Goal: Task Accomplishment & Management: Manage account settings

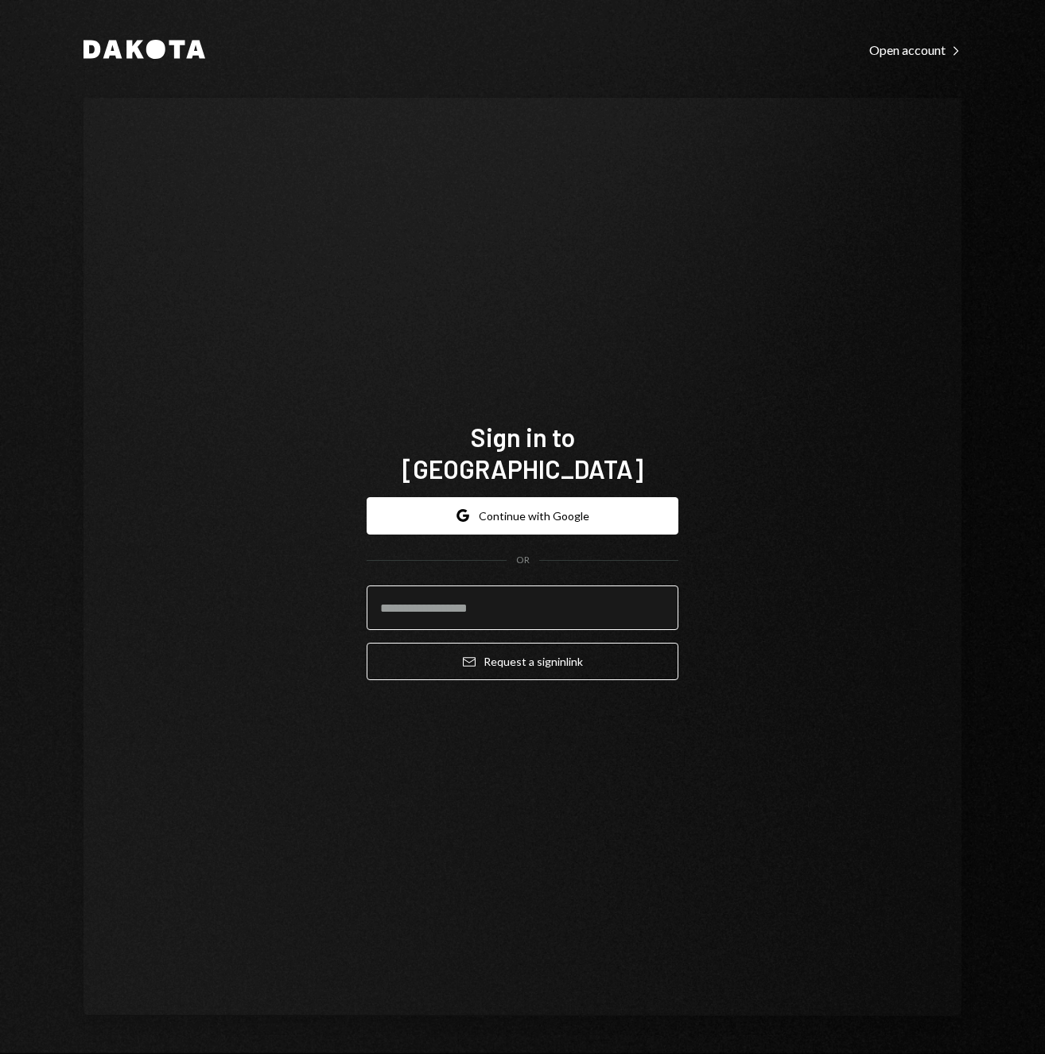
click at [539, 586] on input "email" at bounding box center [523, 608] width 312 height 45
type input "**********"
click at [367, 643] on button "Email Request a sign in link" at bounding box center [523, 661] width 312 height 37
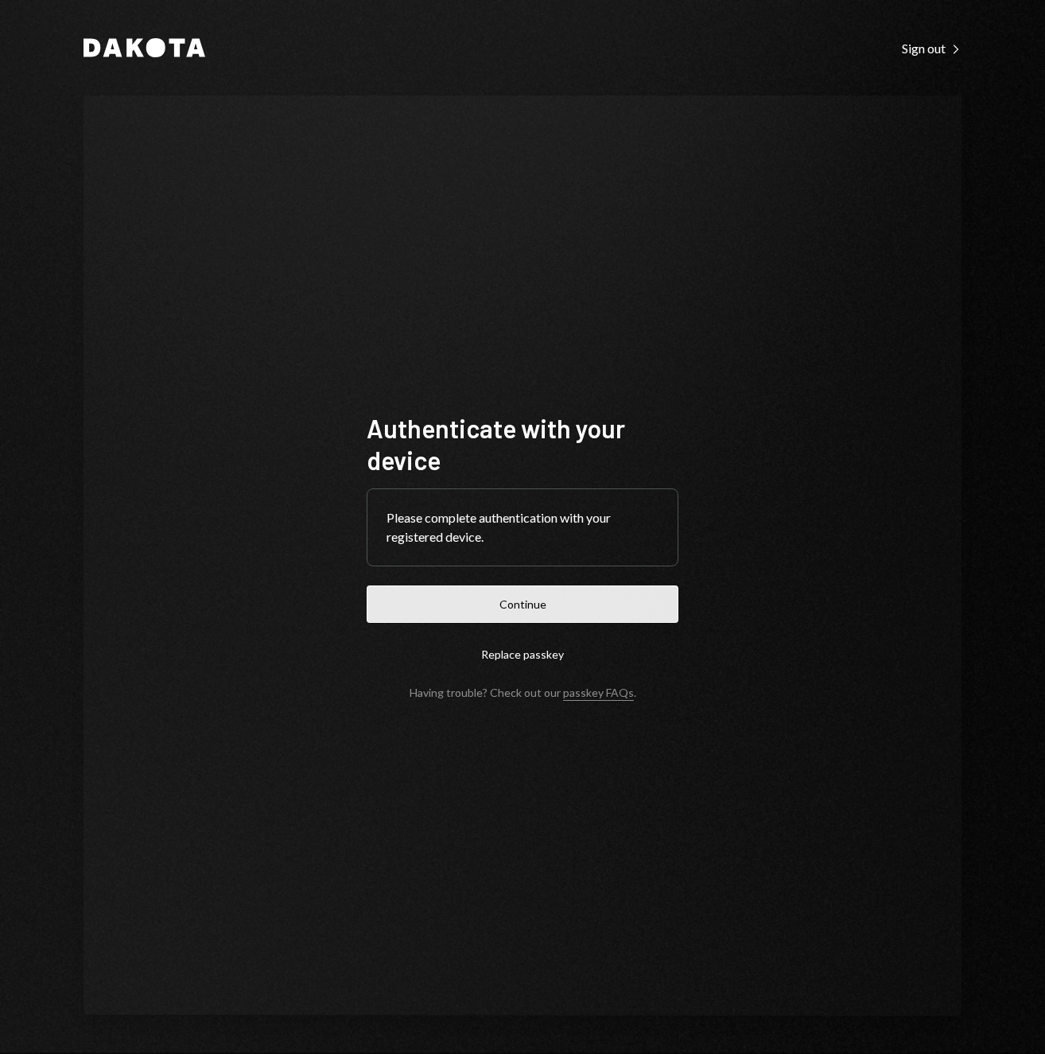
click at [533, 596] on button "Continue" at bounding box center [523, 604] width 312 height 37
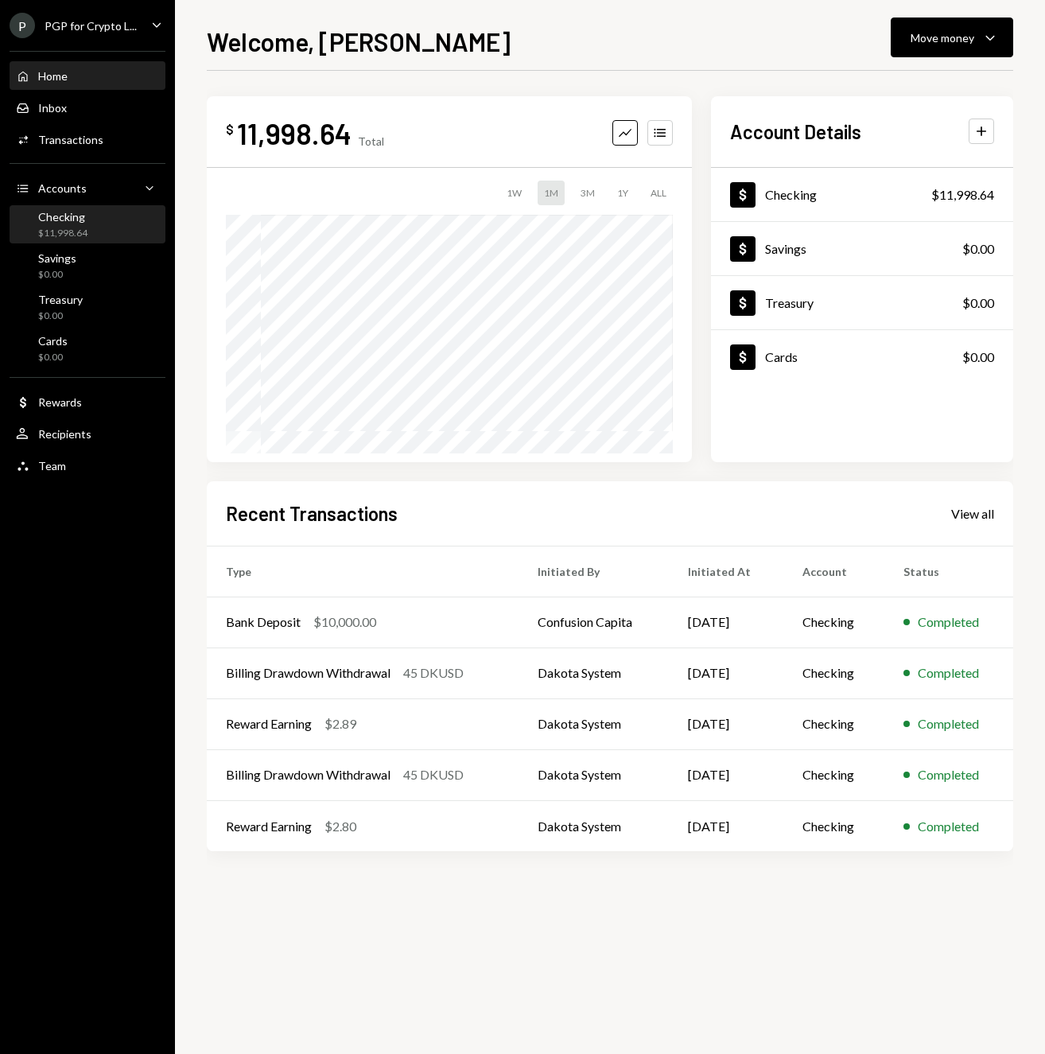
click at [60, 227] on div "$11,998.64" at bounding box center [62, 234] width 49 height 14
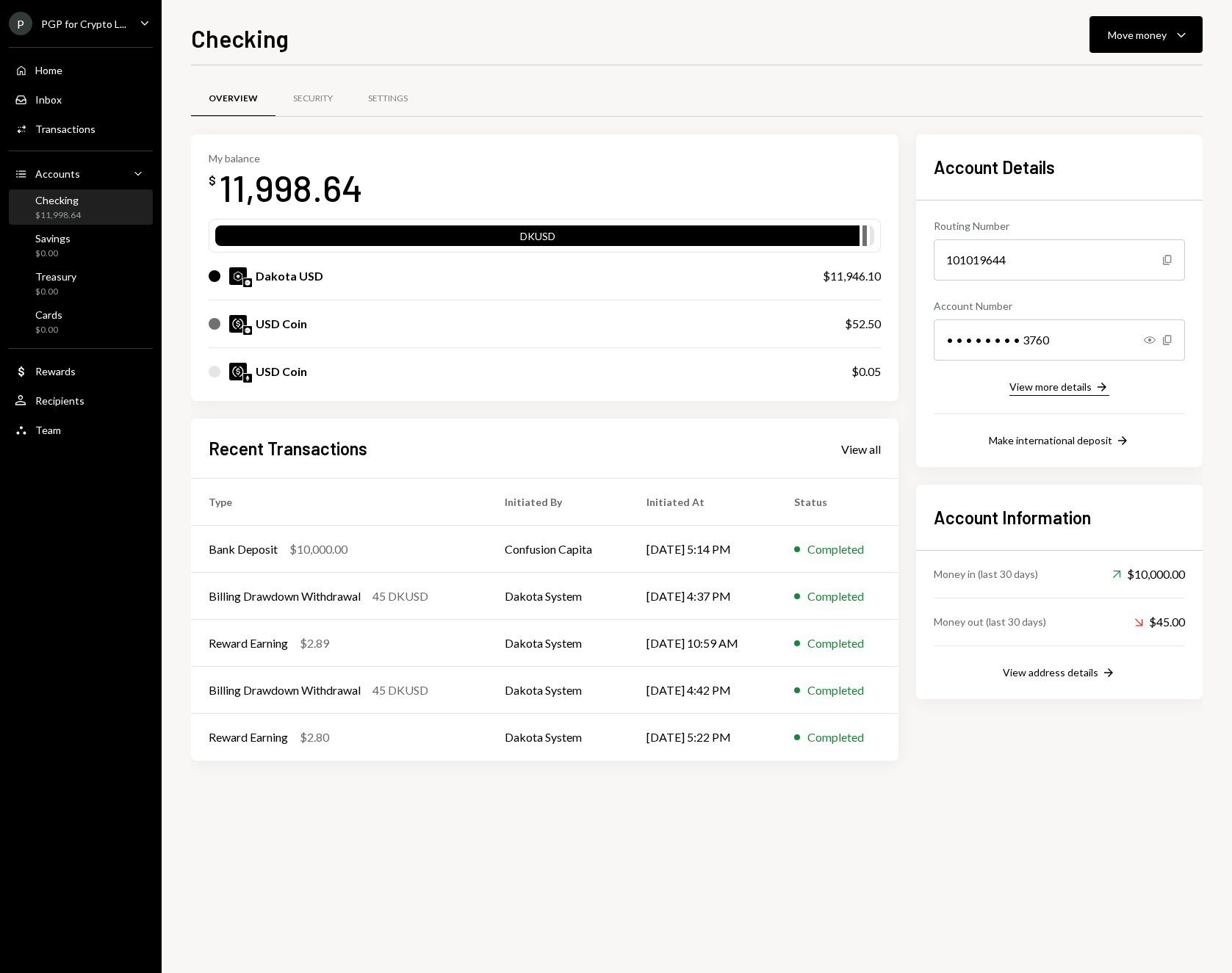
click at [965, 391] on div "View more details" at bounding box center [1050, 387] width 82 height 13
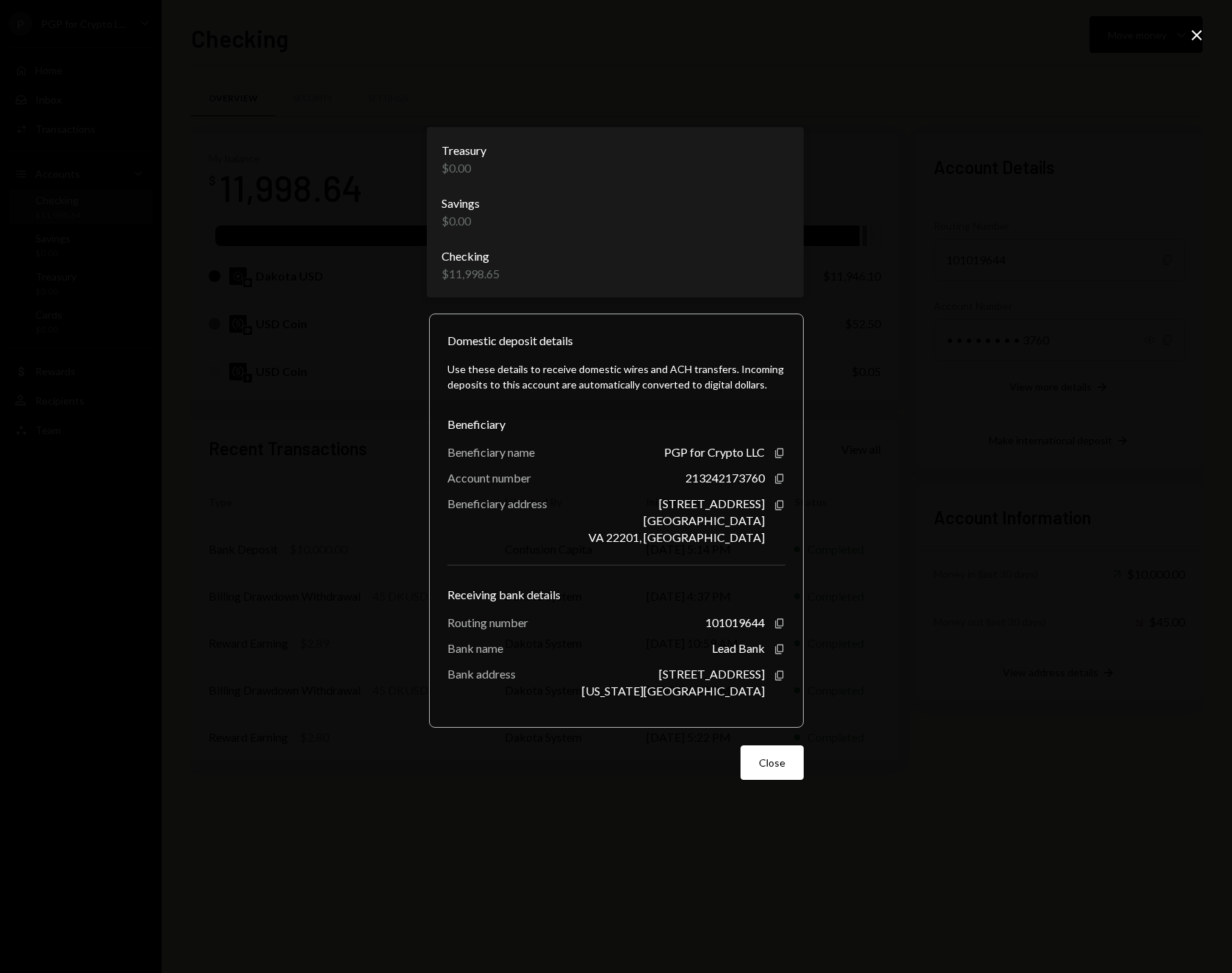
click at [775, 260] on body "P PGP for Crypto L... Caret Down Home Home Inbox Inbox Activities Transactions …" at bounding box center [616, 486] width 1232 height 973
click at [918, 275] on div "**********" at bounding box center [616, 486] width 1232 height 973
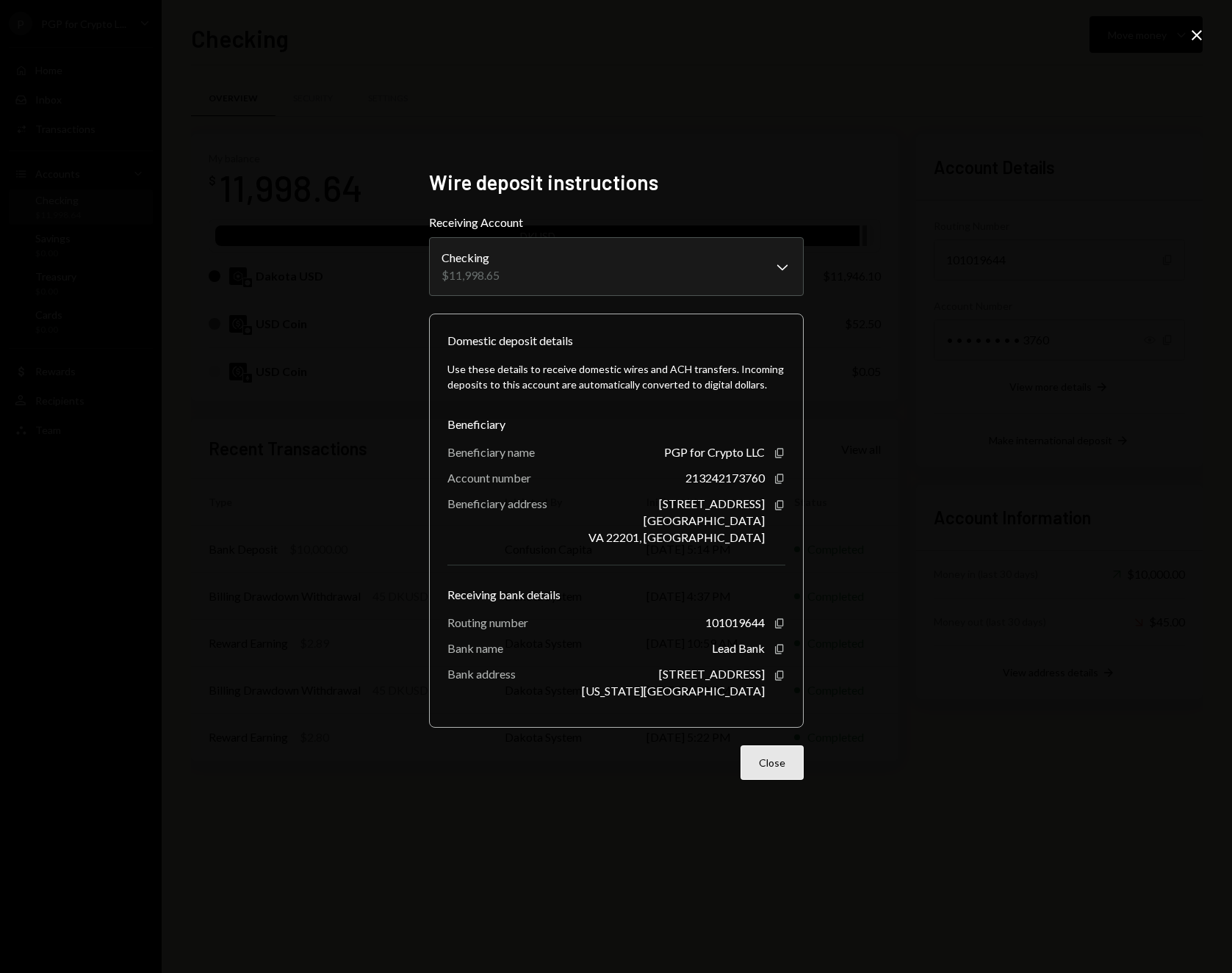
drag, startPoint x: 781, startPoint y: 758, endPoint x: 791, endPoint y: 750, distance: 12.8
click at [781, 758] on button "Close" at bounding box center [772, 762] width 63 height 34
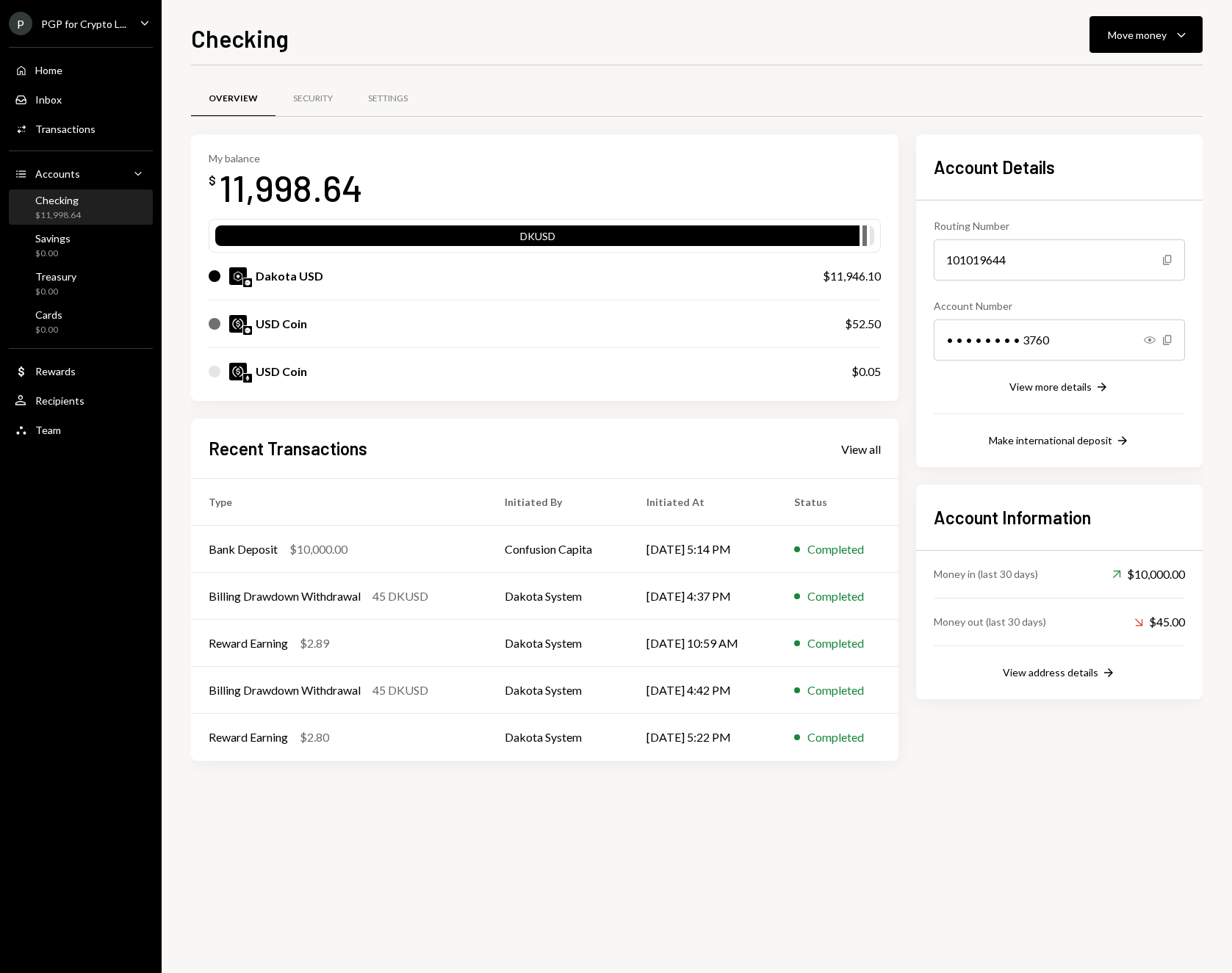
click at [69, 210] on div "$11,998.64" at bounding box center [57, 216] width 45 height 13
click at [965, 52] on button "Move money Caret Down" at bounding box center [1146, 35] width 114 height 37
click at [965, 142] on div "Deposit" at bounding box center [1134, 145] width 107 height 16
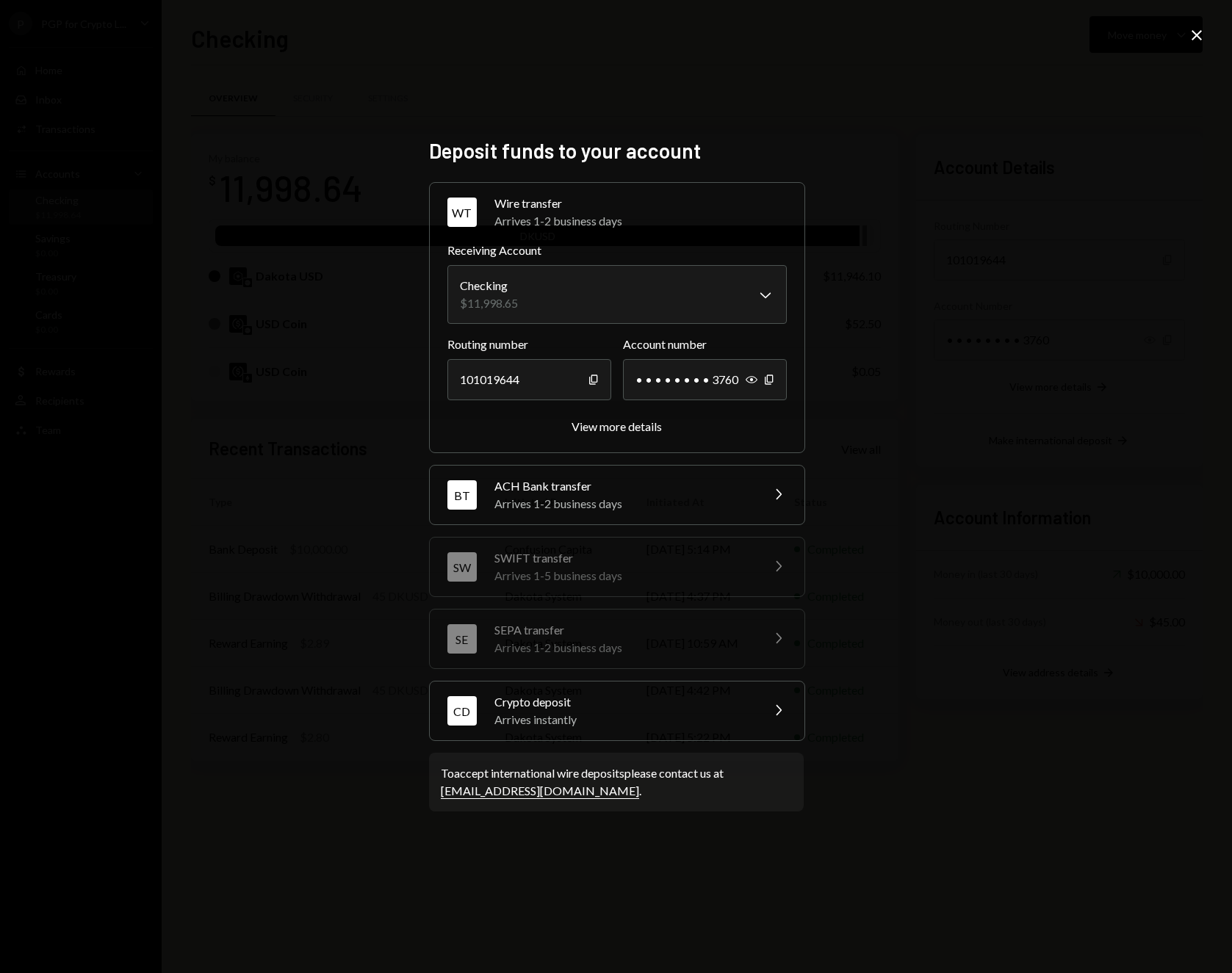
click at [769, 703] on icon "Chevron Right" at bounding box center [778, 710] width 18 height 18
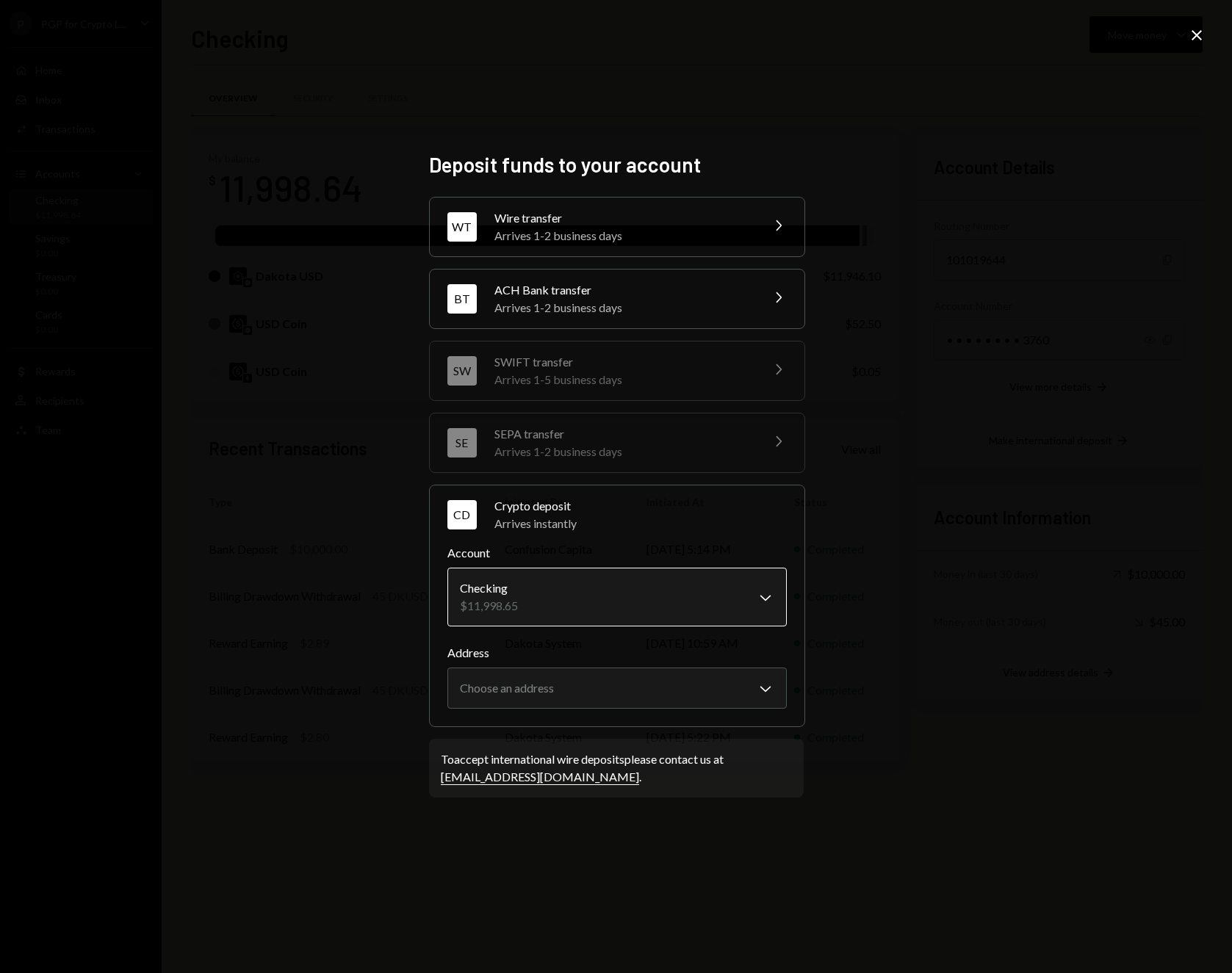
click at [762, 598] on body "P PGP for Crypto L... Caret Down Home Home Inbox Inbox Activities Transactions …" at bounding box center [616, 486] width 1232 height 973
click at [764, 673] on body "P PGP for Crypto L... Caret Down Home Home Inbox Inbox Activities Transactions …" at bounding box center [616, 486] width 1232 height 973
click at [871, 761] on div "**********" at bounding box center [616, 486] width 1232 height 973
click at [965, 30] on icon at bounding box center [1196, 35] width 10 height 10
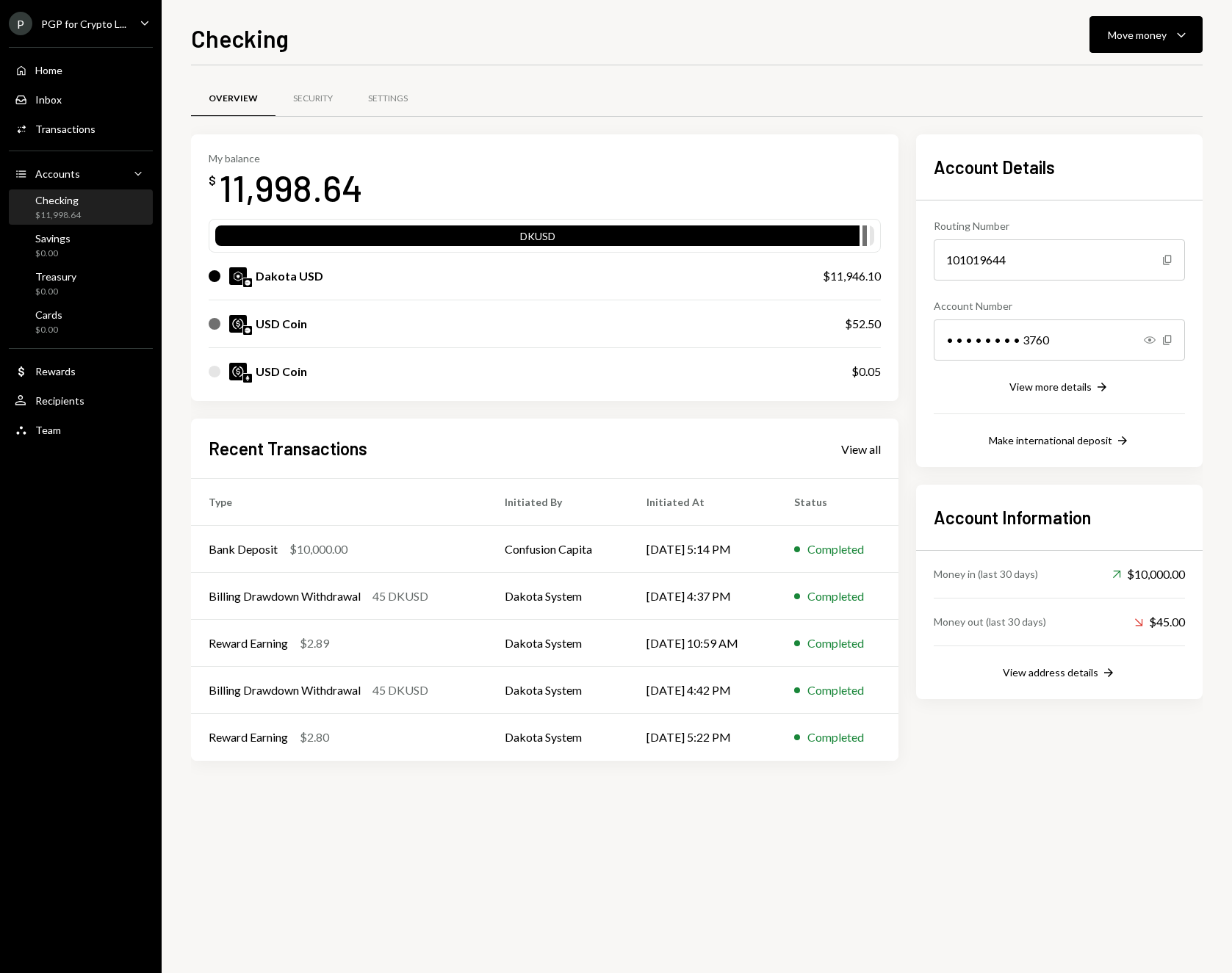
click at [76, 213] on div "$11,998.64" at bounding box center [57, 216] width 45 height 13
click at [373, 289] on div "Dakota USD $11,946.10" at bounding box center [545, 276] width 672 height 47
click at [55, 203] on div "Checking" at bounding box center [57, 200] width 45 height 13
click at [137, 173] on icon "Caret Down" at bounding box center [139, 174] width 15 height 15
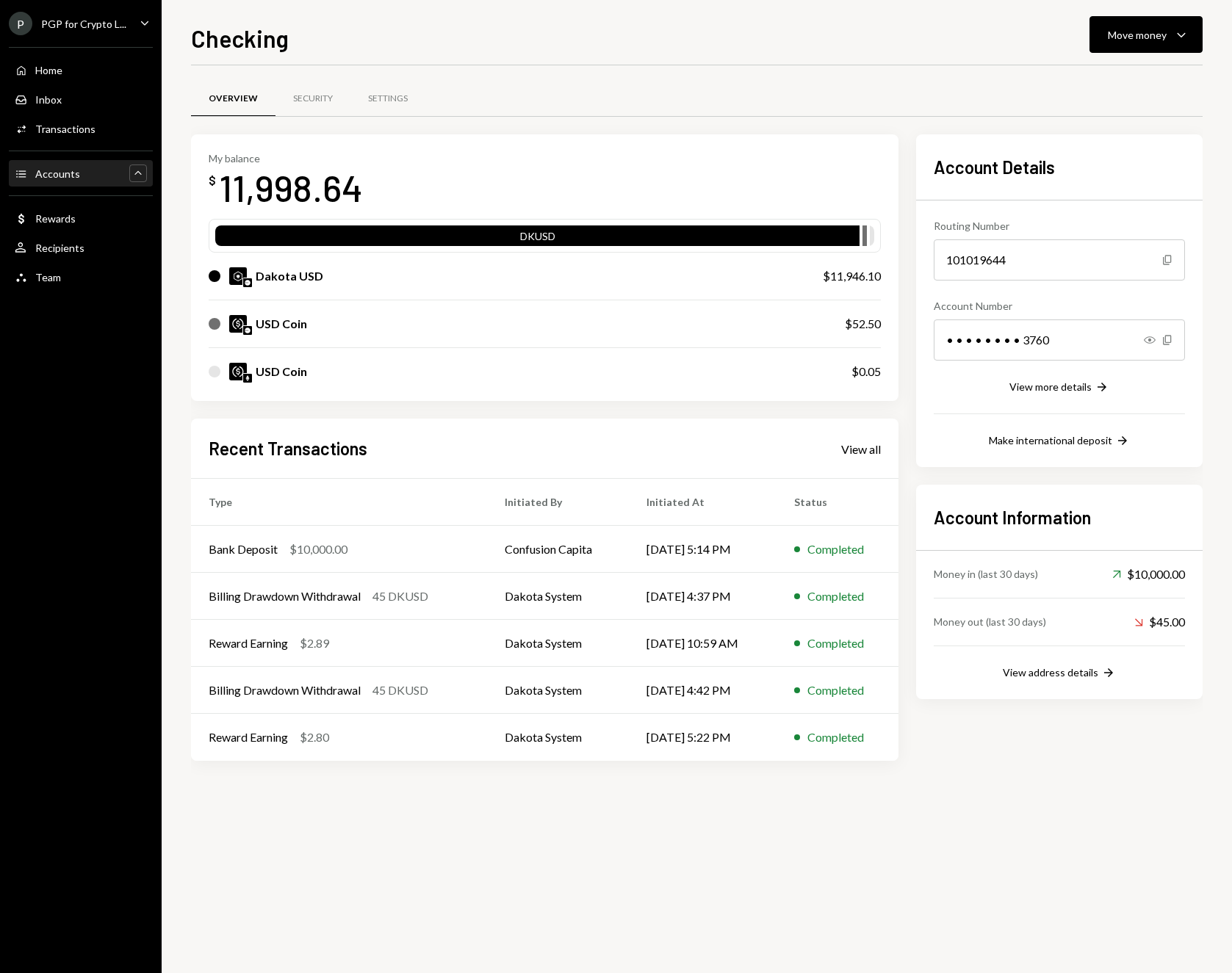
click at [136, 173] on icon "Main" at bounding box center [138, 173] width 6 height 4
click at [49, 206] on div "Checking" at bounding box center [57, 200] width 45 height 13
click at [965, 667] on div "View address details" at bounding box center [1050, 673] width 95 height 13
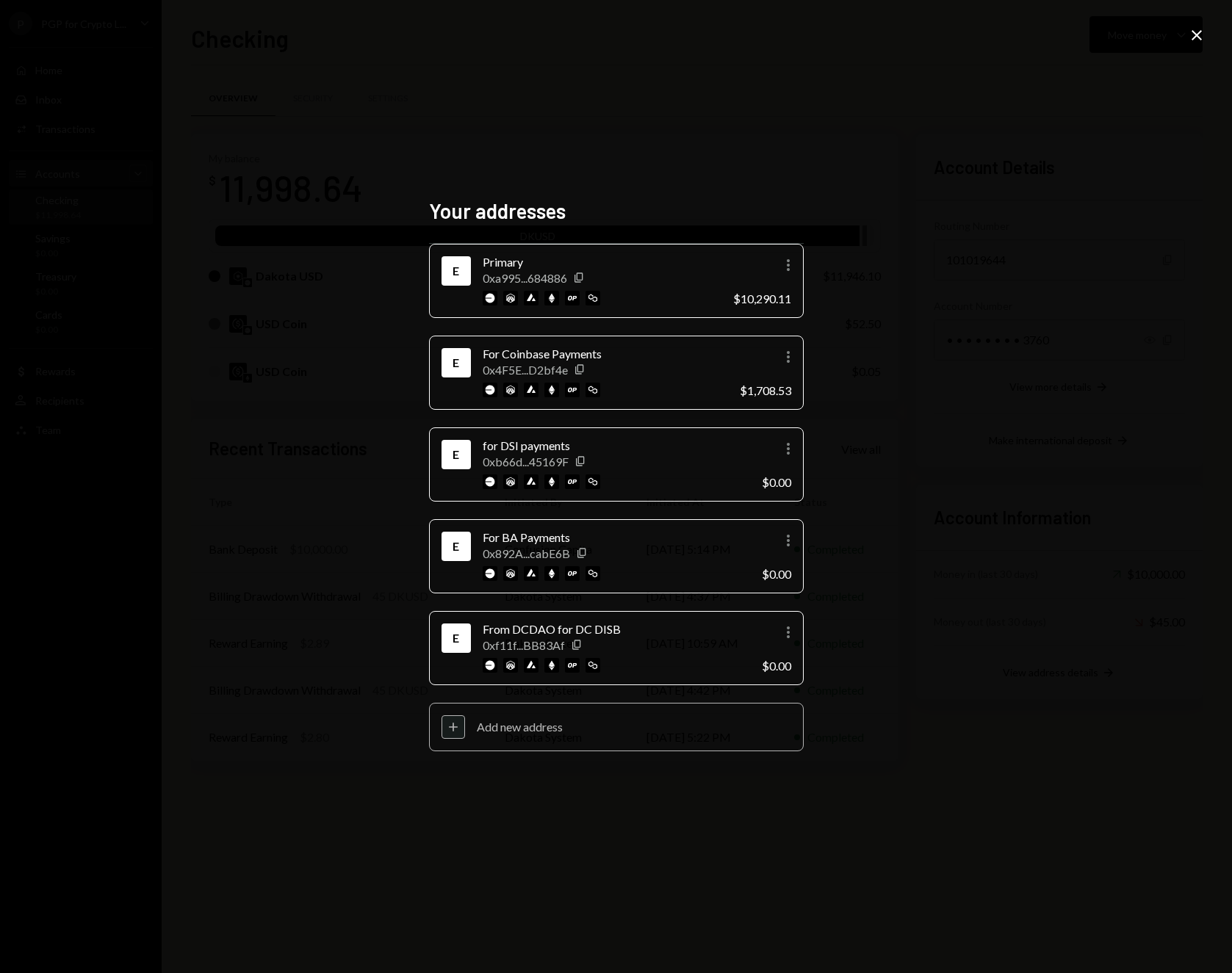
click at [456, 724] on icon "Plus" at bounding box center [453, 727] width 15 height 15
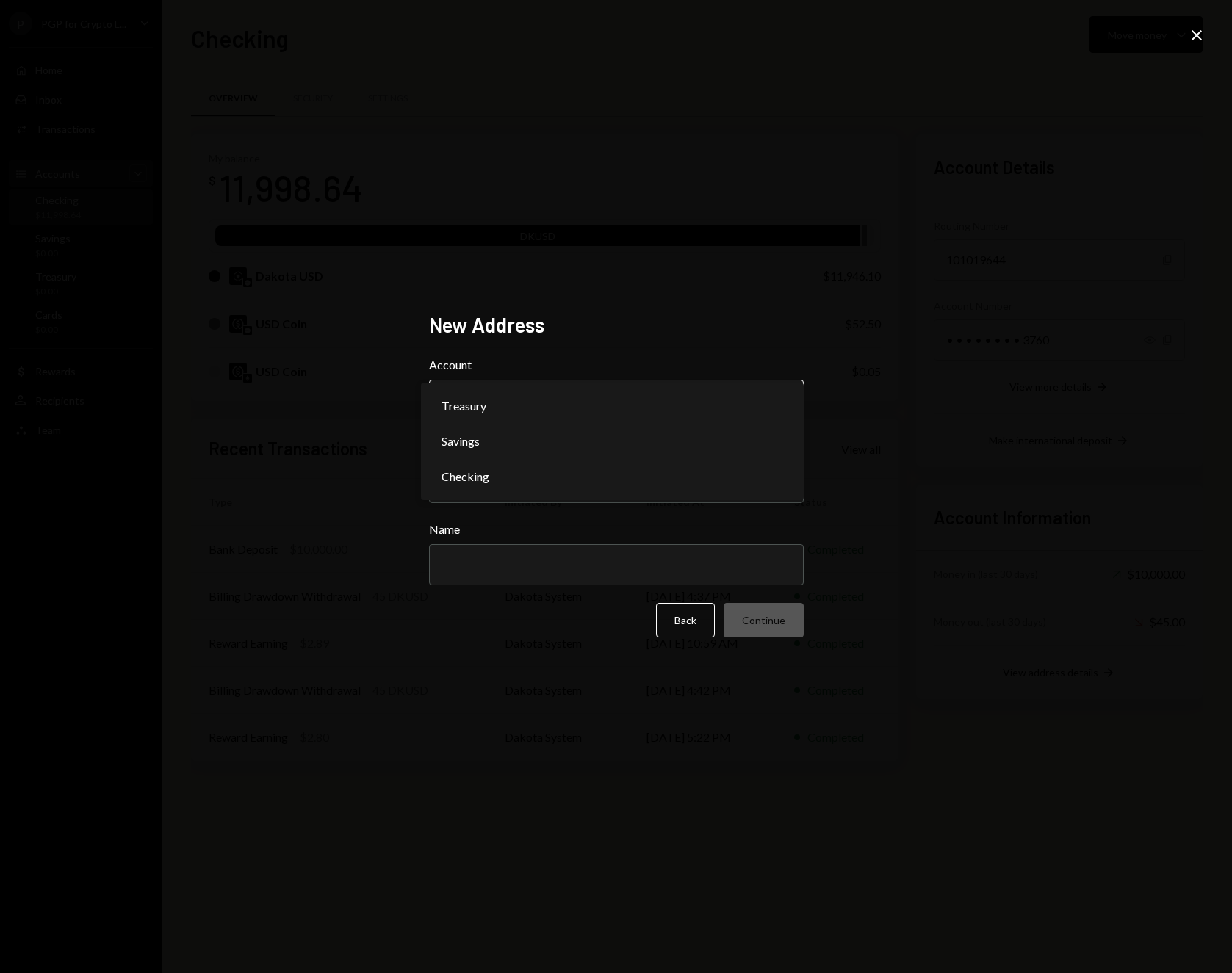
click at [764, 406] on body "P PGP for Crypto L... Caret Down Home Home Inbox Inbox Activities Transactions …" at bounding box center [616, 486] width 1232 height 973
click at [934, 411] on div "New Address Account Checking Chevron Down ******** ******* ******** Network Che…" at bounding box center [616, 486] width 1232 height 973
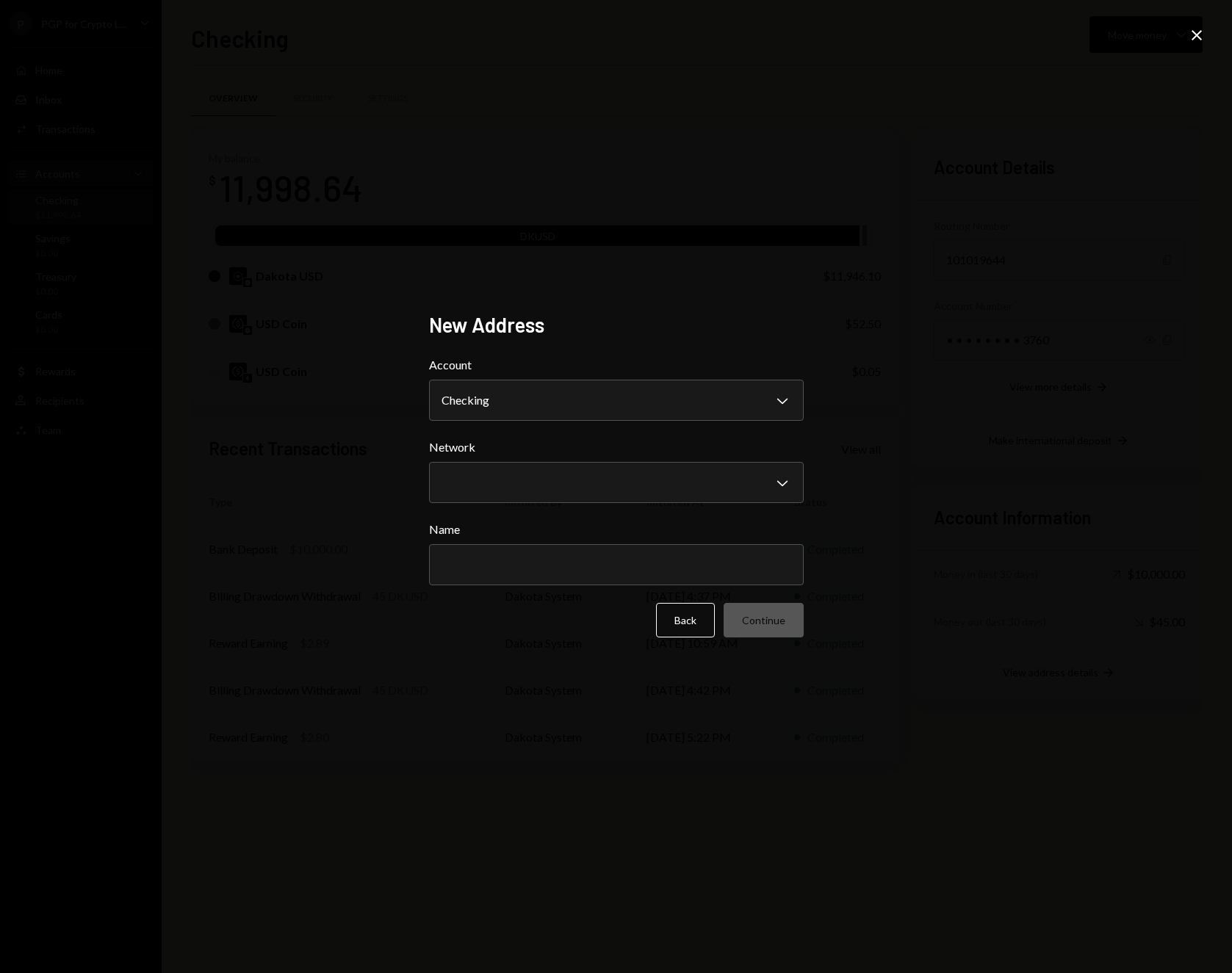
click at [735, 461] on div "Network Chevron Down ******** ******" at bounding box center [617, 471] width 375 height 65
click at [719, 474] on body "P PGP for Crypto L... Caret Down Home Home Inbox Inbox Activities Transactions …" at bounding box center [616, 486] width 1232 height 973
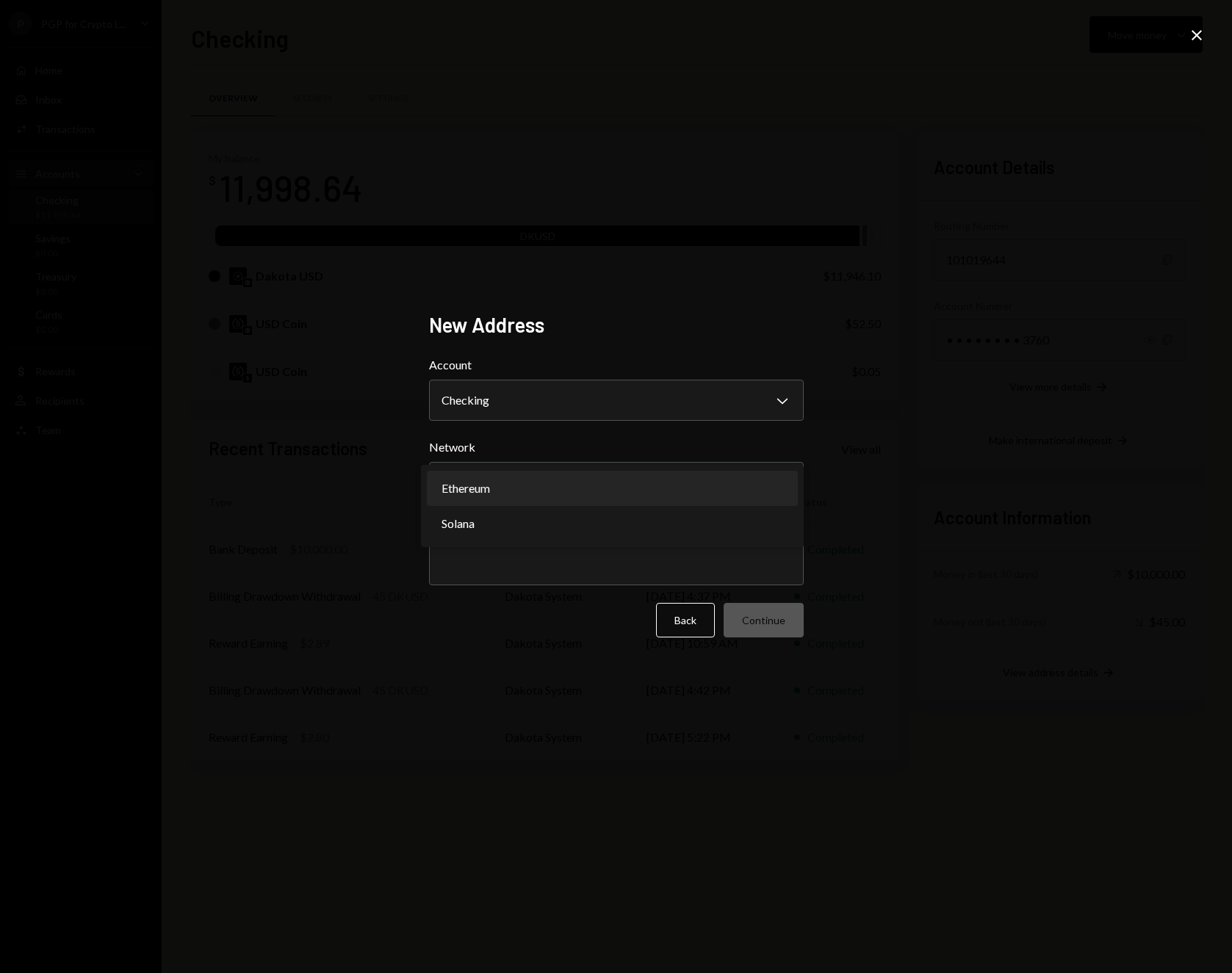
select select "**********"
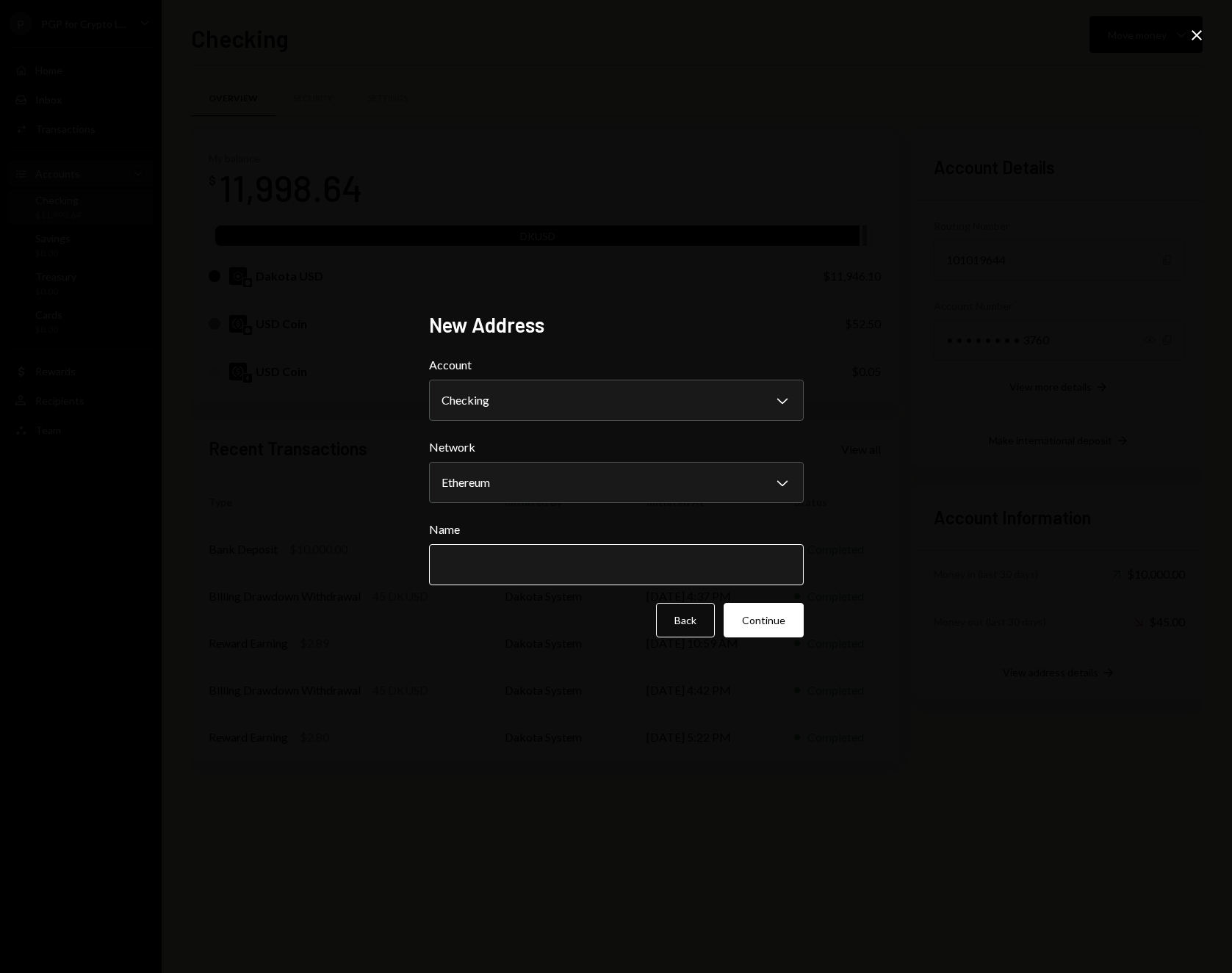
click at [538, 556] on input "Name" at bounding box center [617, 564] width 375 height 42
type input "**********"
click at [778, 627] on button "Continue" at bounding box center [764, 619] width 80 height 34
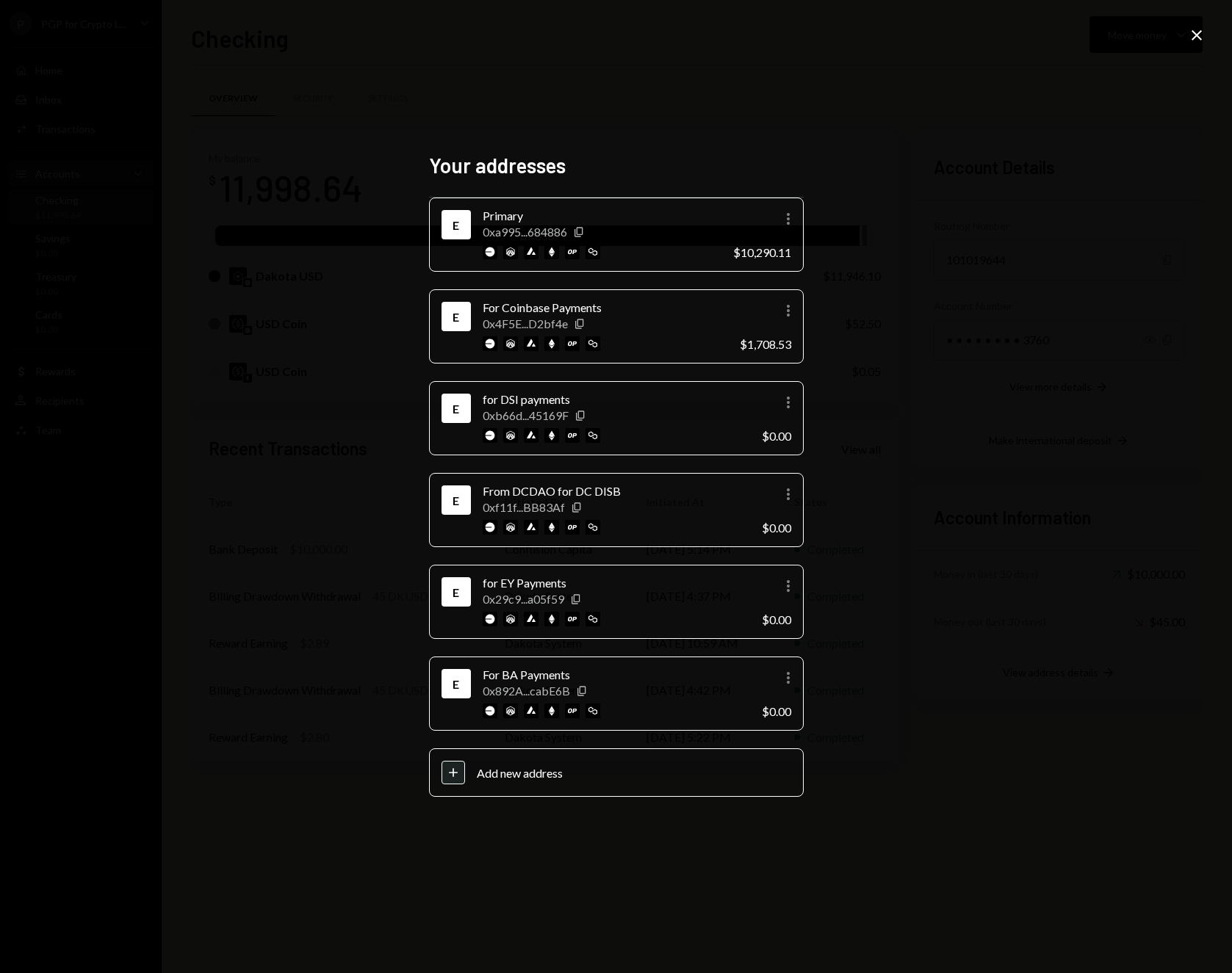
drag, startPoint x: 496, startPoint y: 612, endPoint x: 517, endPoint y: 608, distance: 21.4
click at [496, 612] on div "for EY Payments 0x29c9...a05f59 Copy" at bounding box center [617, 600] width 268 height 52
click at [581, 600] on icon "Copy" at bounding box center [575, 599] width 12 height 12
